Goal: Task Accomplishment & Management: Manage account settings

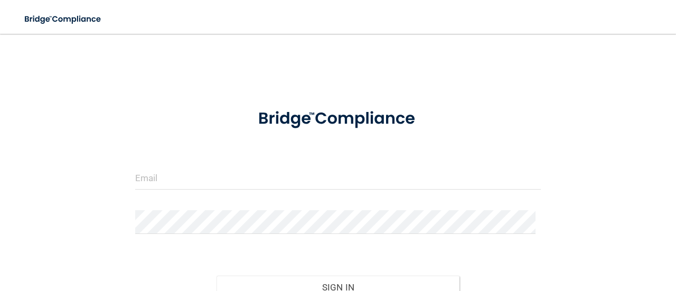
scroll to position [87, 0]
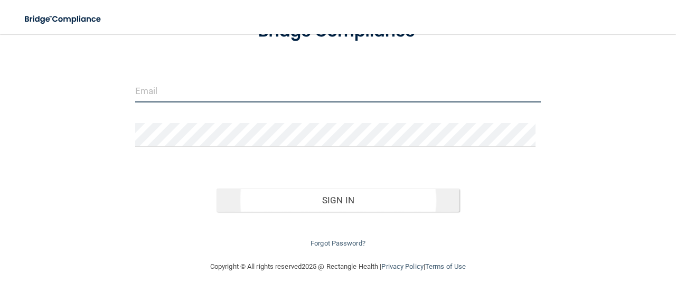
type input "[EMAIL_ADDRESS][DOMAIN_NAME]"
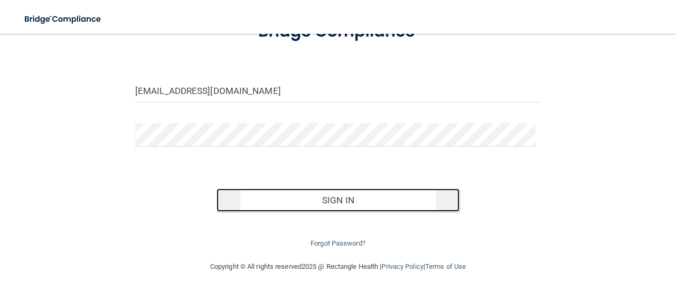
click at [353, 192] on button "Sign In" at bounding box center [338, 200] width 243 height 23
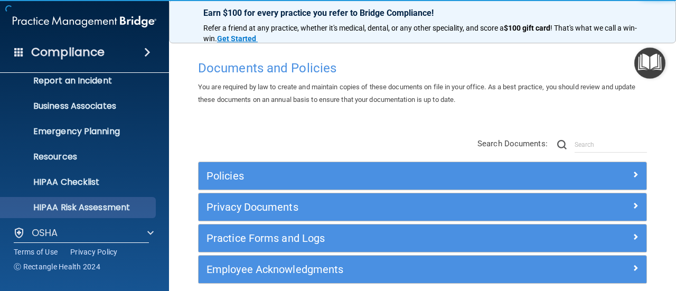
scroll to position [147, 0]
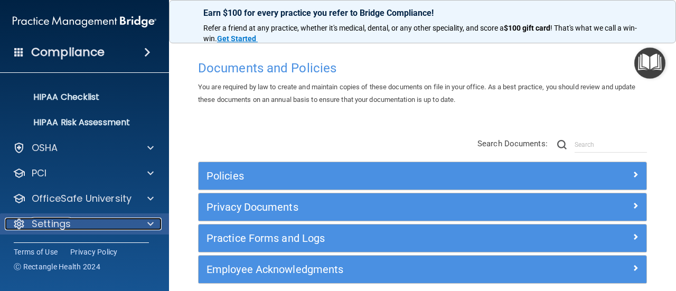
click at [49, 224] on p "Settings" at bounding box center [51, 224] width 39 height 13
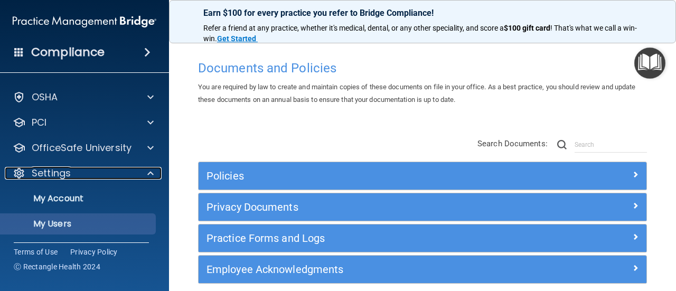
scroll to position [248, 0]
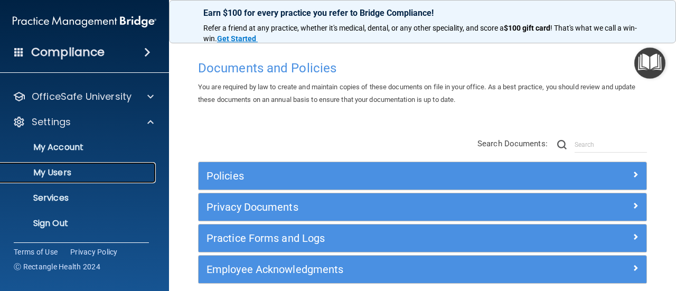
click at [68, 168] on p "My Users" at bounding box center [79, 172] width 144 height 11
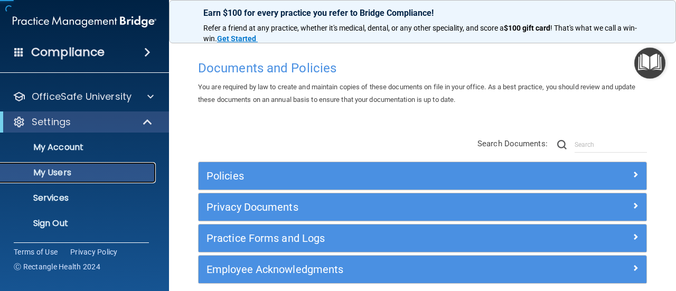
scroll to position [71, 0]
click at [51, 173] on p "My Users" at bounding box center [79, 173] width 144 height 11
select select "20"
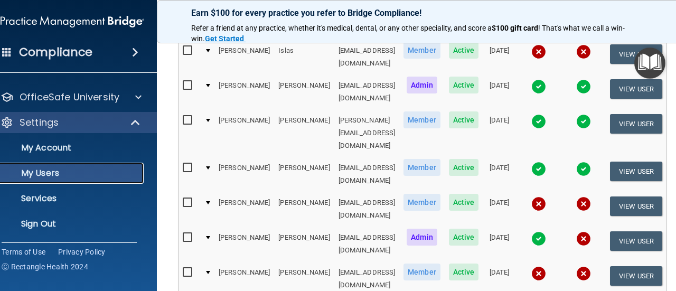
scroll to position [581, 0]
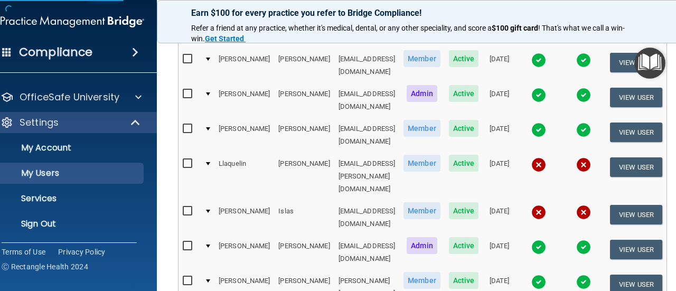
select select "20"
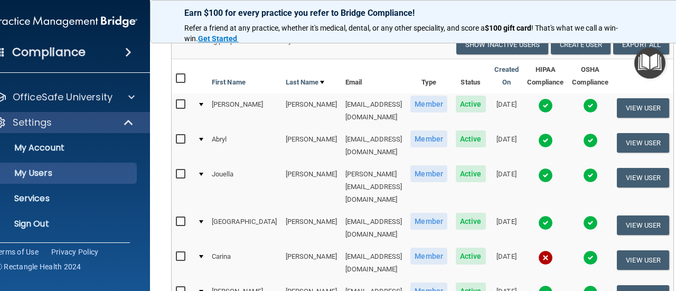
scroll to position [143, 0]
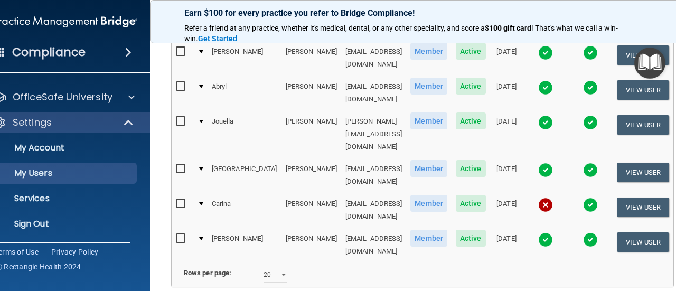
select select "20"
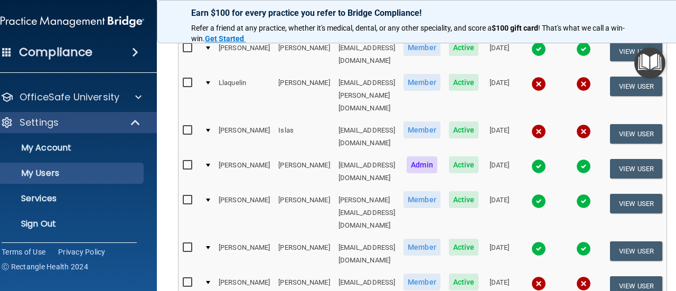
scroll to position [512, 0]
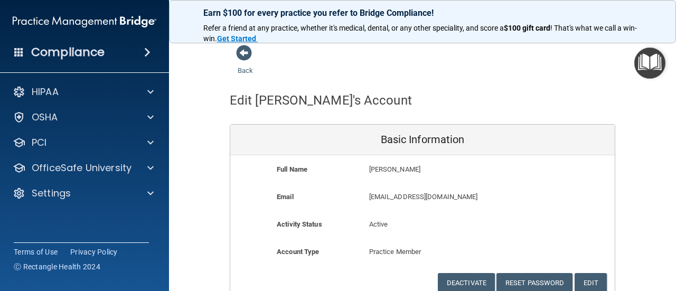
click at [86, 51] on h4 "Compliance" at bounding box center [67, 52] width 73 height 15
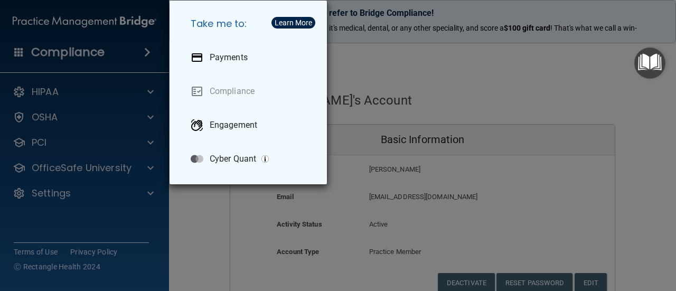
click at [651, 111] on div "Take me to: Payments Compliance Engagement Cyber Quant" at bounding box center [338, 145] width 676 height 291
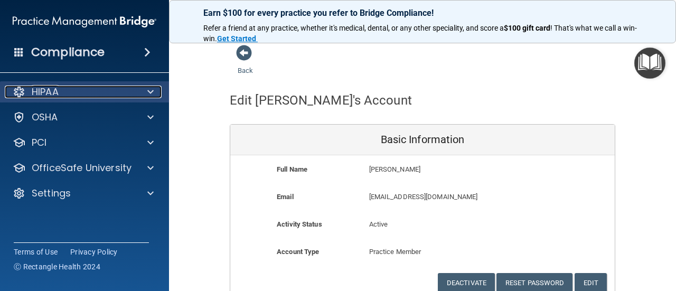
click at [70, 93] on div "HIPAA" at bounding box center [70, 92] width 131 height 13
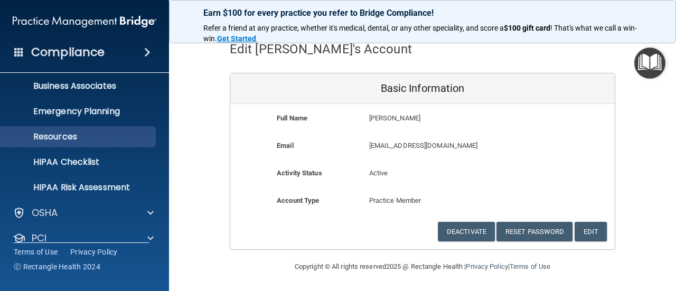
scroll to position [147, 0]
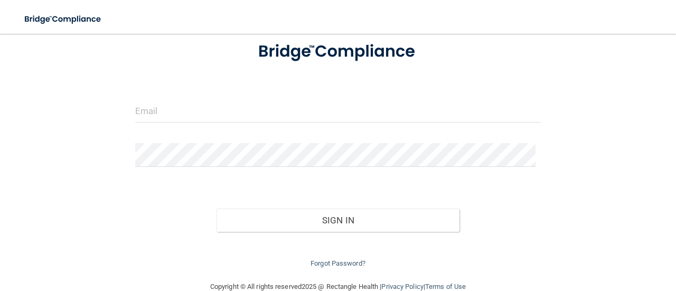
scroll to position [87, 0]
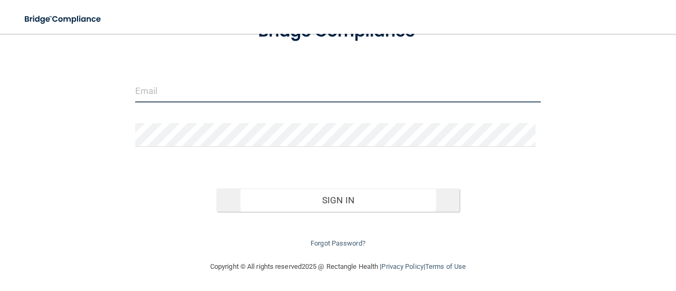
type input "[EMAIL_ADDRESS][DOMAIN_NAME]"
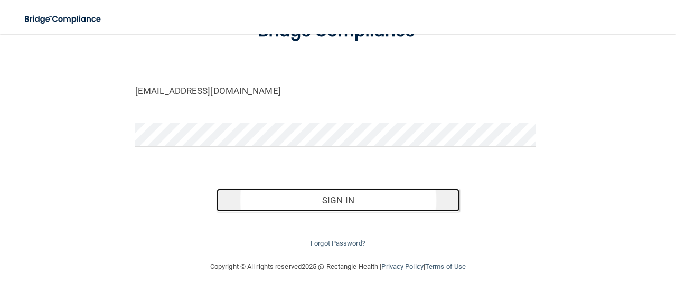
click at [366, 194] on button "Sign In" at bounding box center [338, 200] width 243 height 23
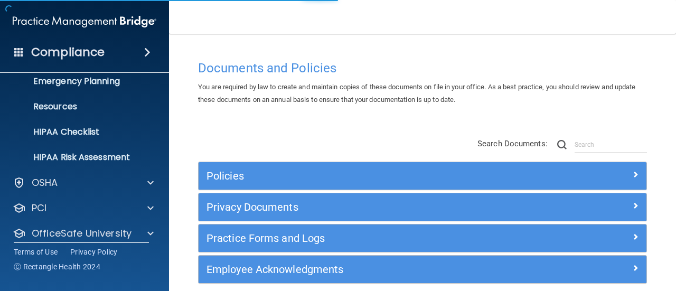
scroll to position [147, 0]
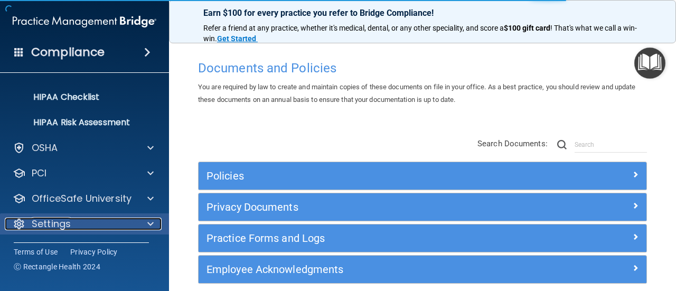
click at [70, 219] on div "Settings" at bounding box center [70, 224] width 131 height 13
click at [56, 219] on p "Settings" at bounding box center [51, 223] width 39 height 13
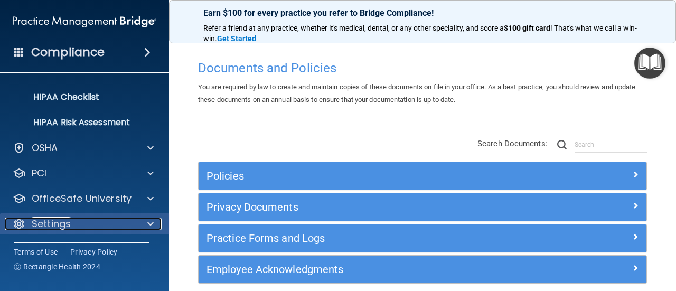
click at [76, 226] on div "Settings" at bounding box center [70, 224] width 131 height 13
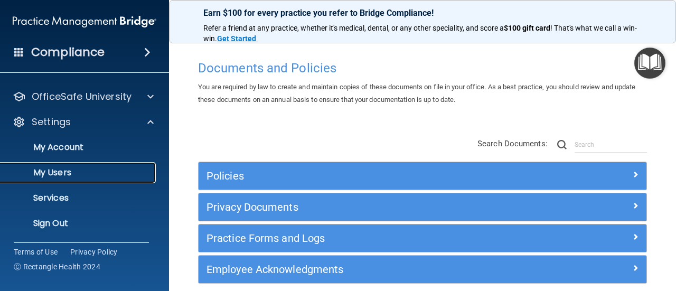
click at [54, 171] on p "My Users" at bounding box center [79, 172] width 144 height 11
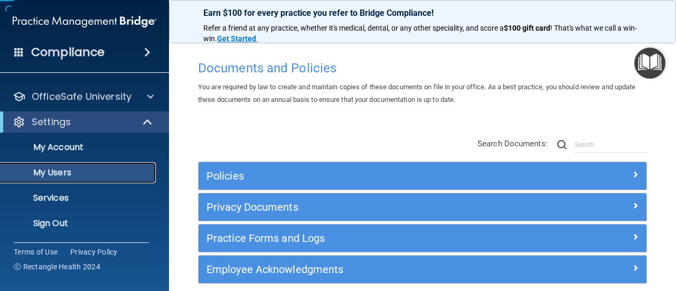
scroll to position [71, 0]
select select "20"
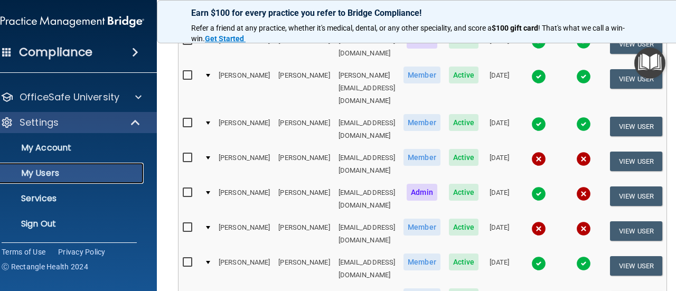
scroll to position [557, 0]
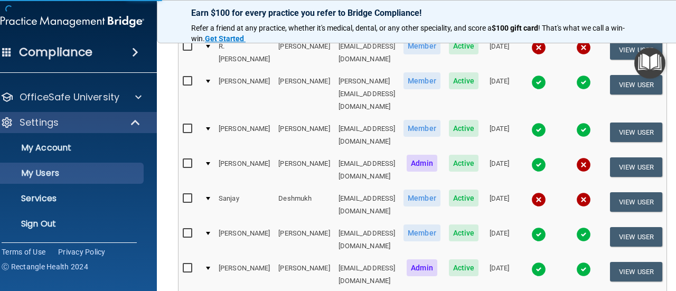
select select "20"
